Goal: Find specific page/section: Find specific page/section

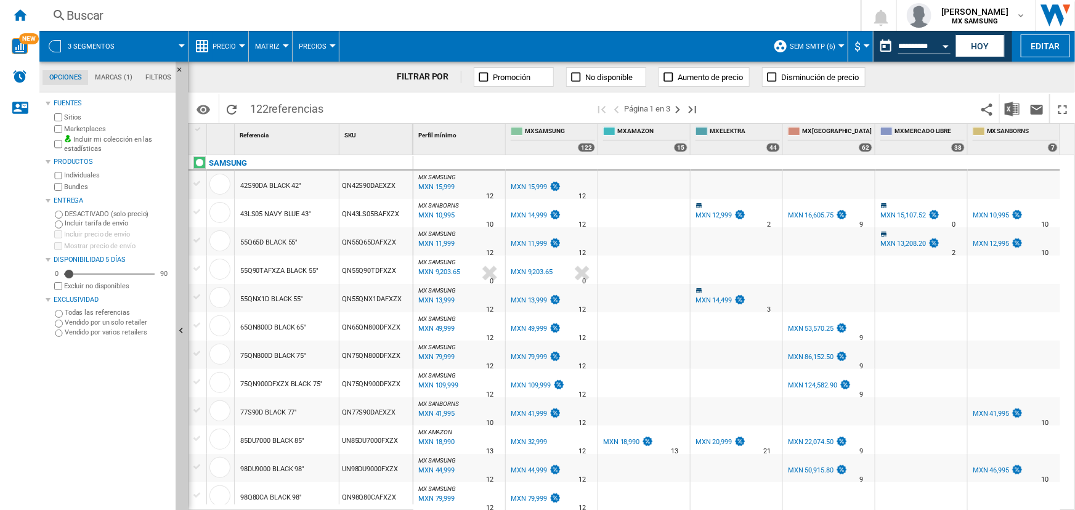
click at [229, 43] on span "Precio" at bounding box center [224, 47] width 23 height 8
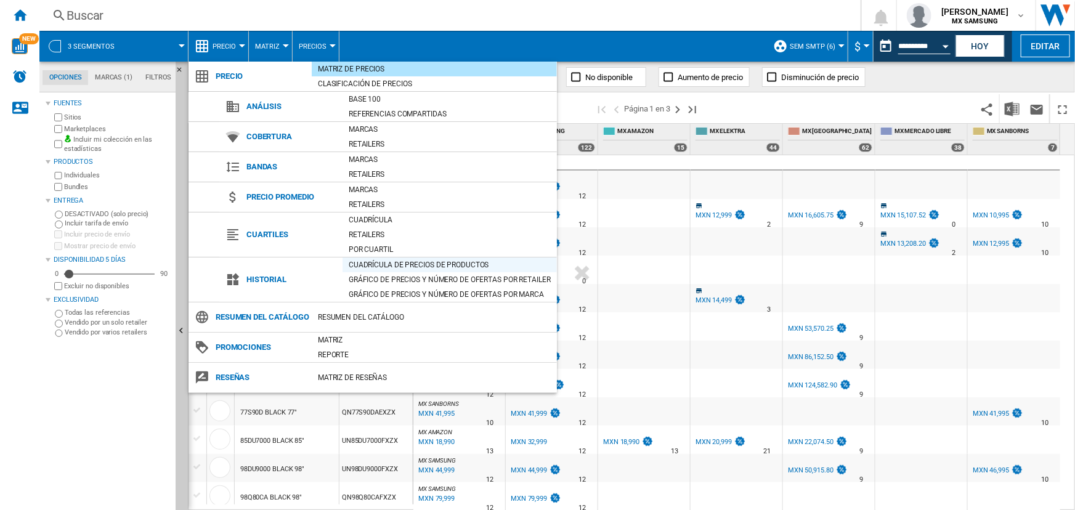
click at [416, 264] on div "Cuadrícula de precios de productos" at bounding box center [450, 265] width 214 height 12
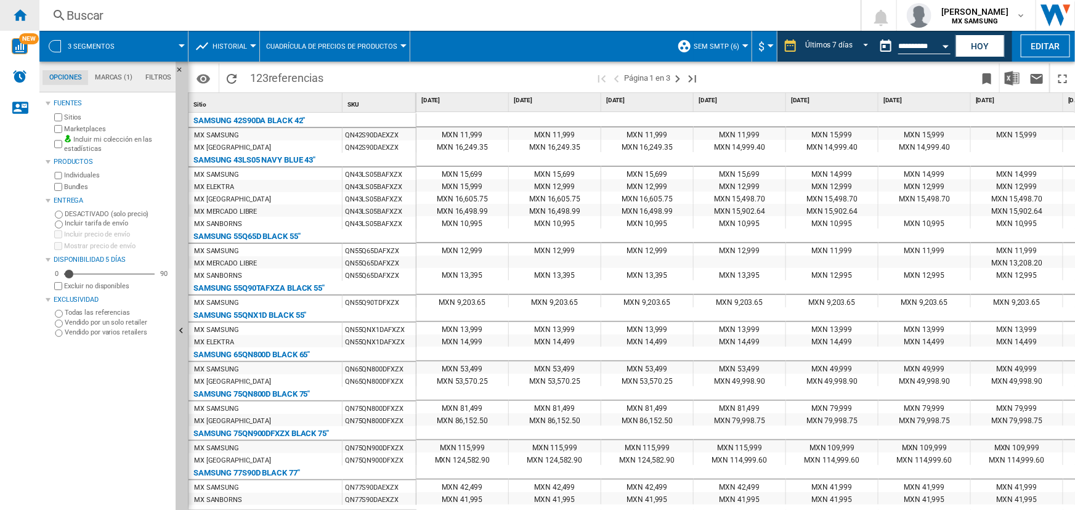
click at [25, 19] on ng-md-icon "Inicio" at bounding box center [19, 14] width 15 height 15
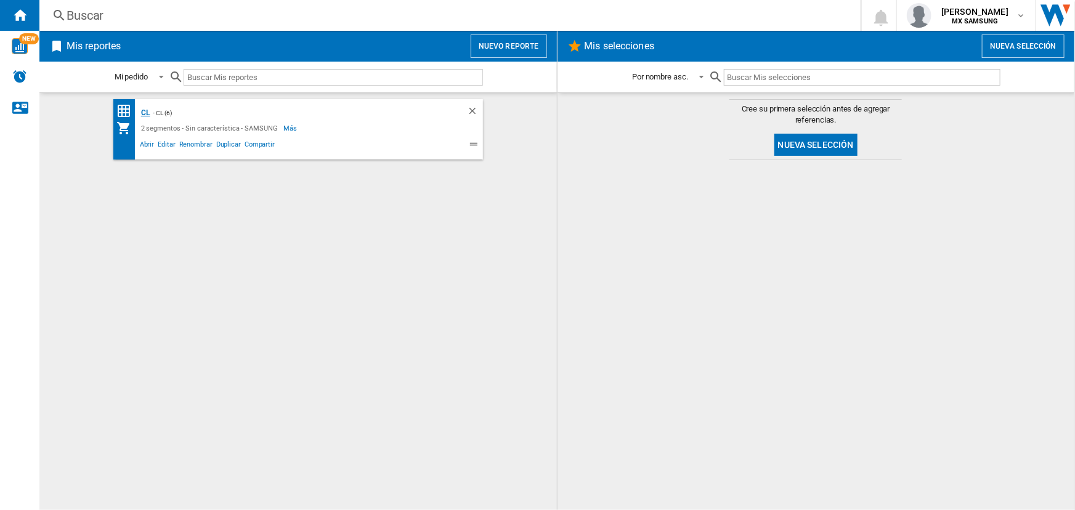
click at [142, 110] on div "CL" at bounding box center [144, 112] width 12 height 15
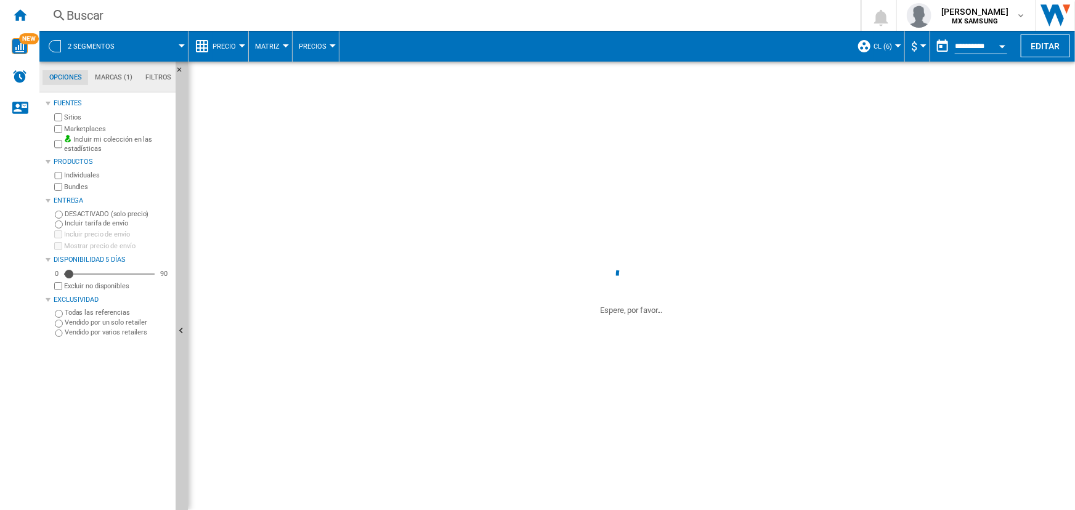
click at [230, 46] on span "Precio" at bounding box center [224, 47] width 23 height 8
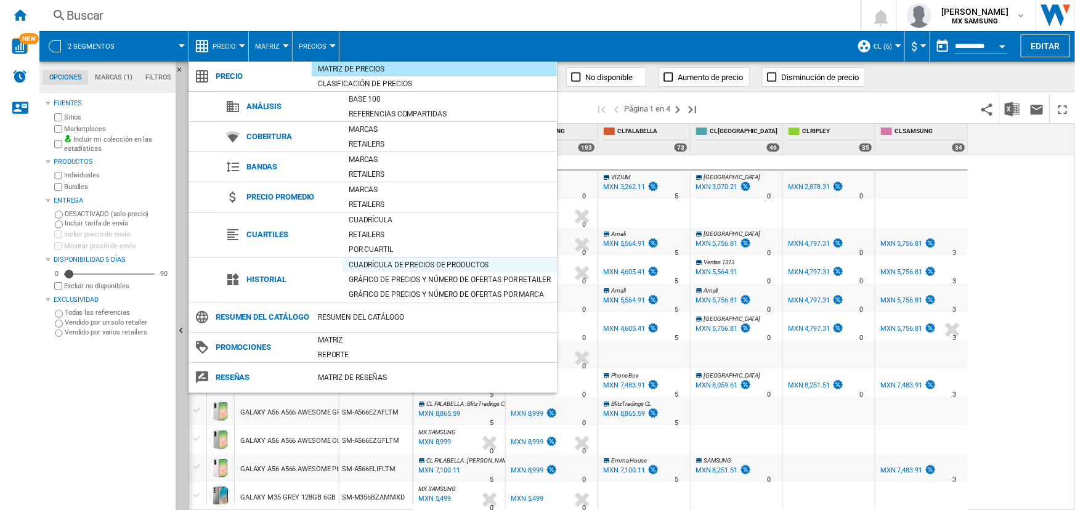
click at [433, 264] on div "Cuadrícula de precios de productos" at bounding box center [450, 265] width 214 height 12
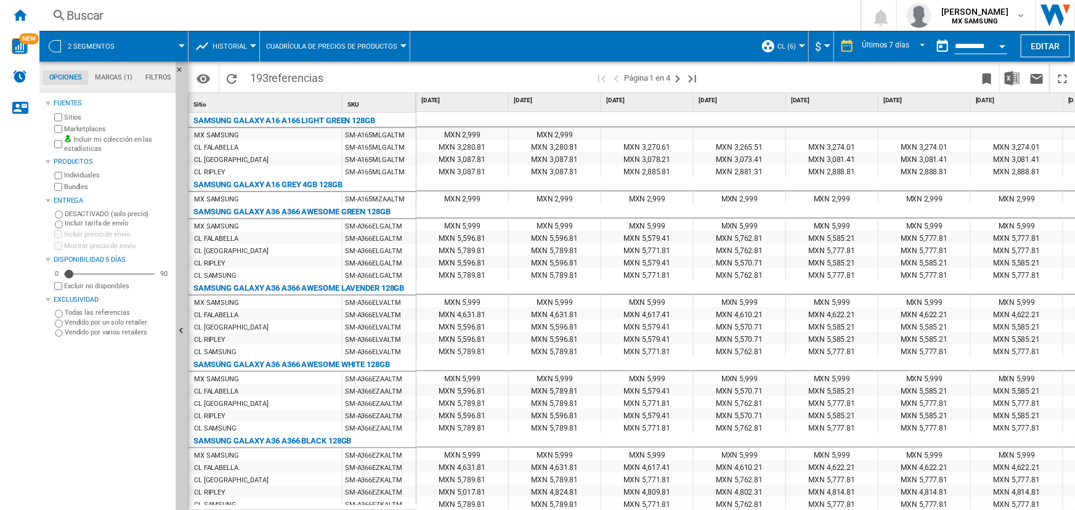
click at [817, 49] on span "$" at bounding box center [818, 46] width 6 height 13
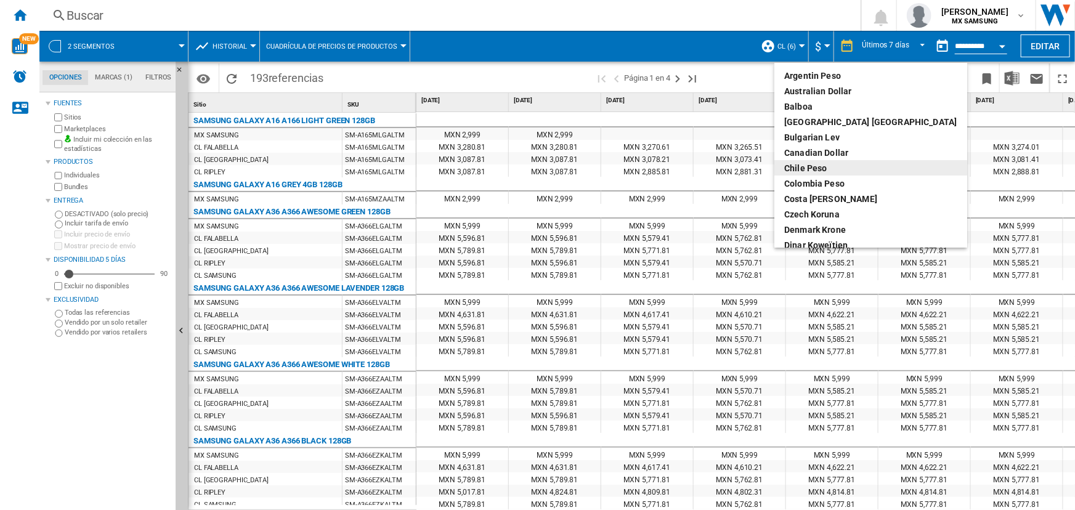
click at [818, 167] on div "Chile Peso" at bounding box center [870, 168] width 173 height 12
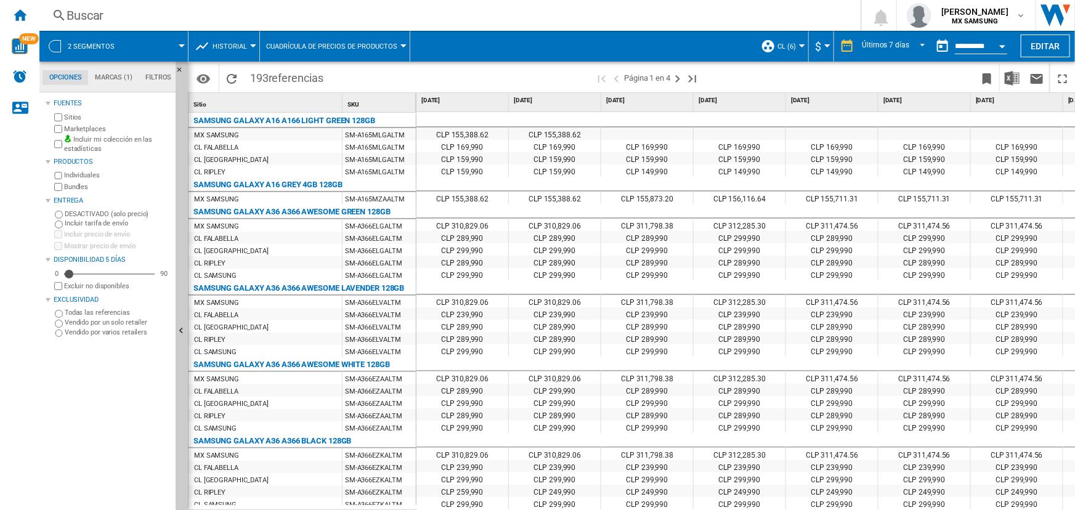
scroll to position [0, 86]
